Goal: Find specific fact: Find specific fact

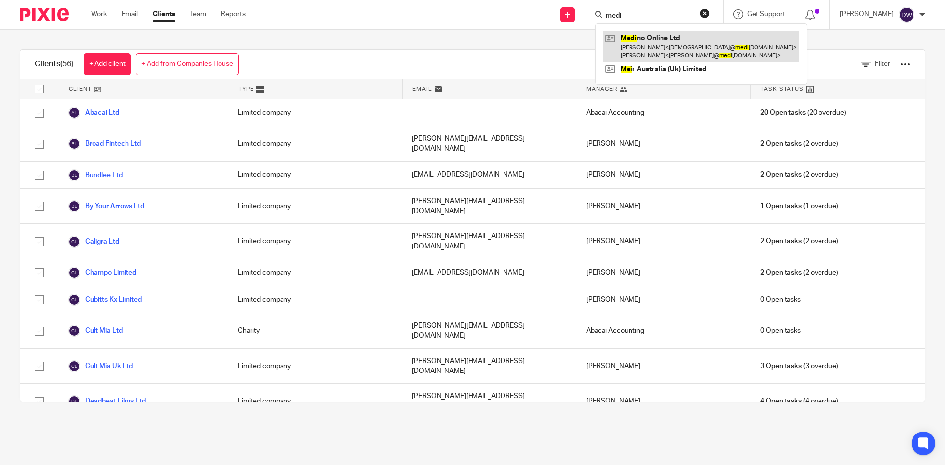
type input "medi"
click at [696, 48] on link at bounding box center [701, 46] width 196 height 31
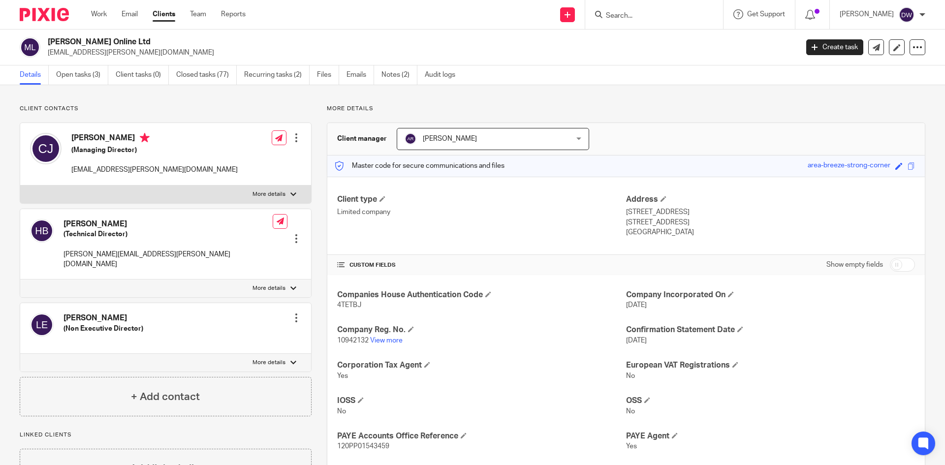
click at [395, 83] on link "Notes (2)" at bounding box center [400, 74] width 36 height 19
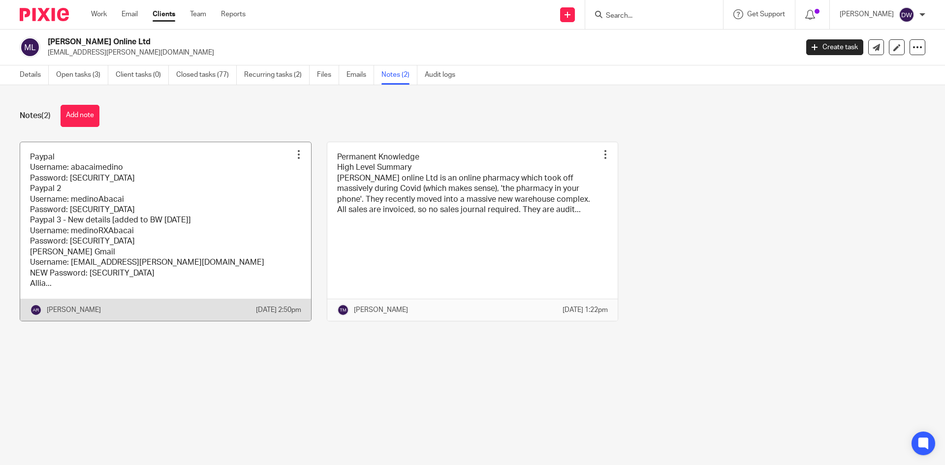
click at [230, 183] on link at bounding box center [165, 231] width 291 height 179
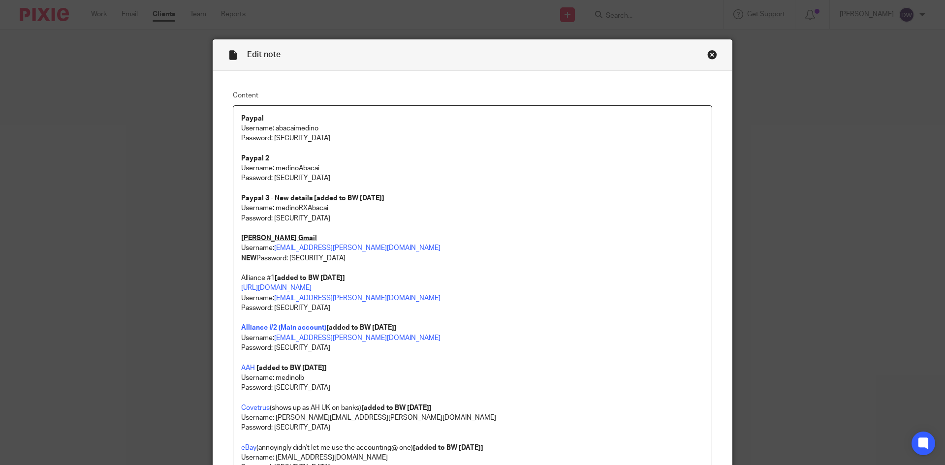
drag, startPoint x: 288, startPoint y: 257, endPoint x: 396, endPoint y: 257, distance: 108.3
click at [396, 257] on p "NEW Password: [SECURITY_DATA]" at bounding box center [472, 259] width 463 height 10
copy p "p9^Ge@0nyymSC59$#1"
